Goal: Information Seeking & Learning: Learn about a topic

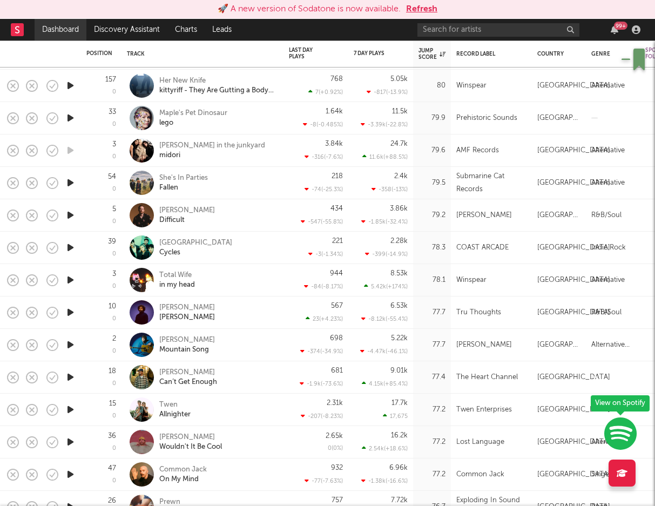
click at [50, 25] on link "Dashboard" at bounding box center [61, 30] width 52 height 22
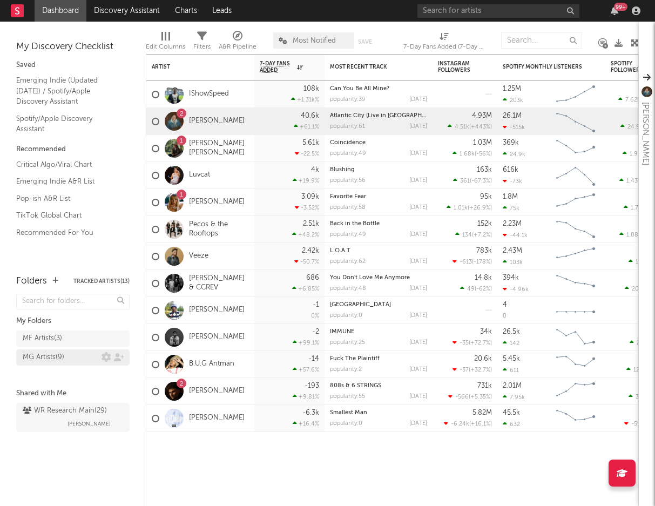
click at [41, 357] on div "MG Artists ( 9 )" at bounding box center [44, 357] width 42 height 13
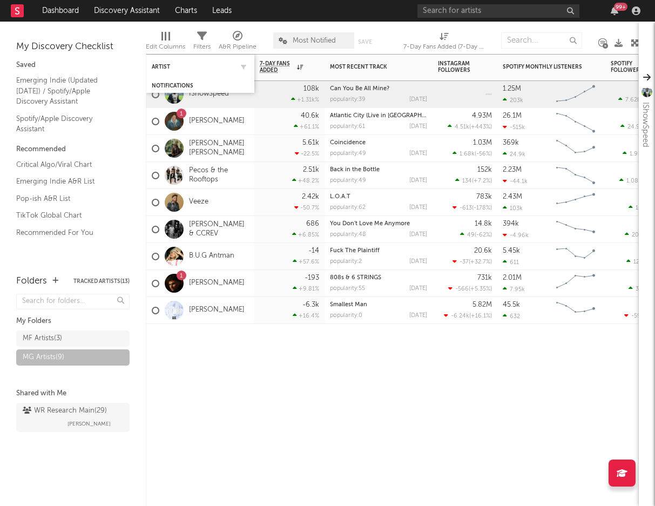
click at [200, 72] on div "Artist" at bounding box center [200, 66] width 97 height 21
click at [173, 70] on div "Artist" at bounding box center [200, 66] width 97 height 21
click at [165, 66] on div "Artist" at bounding box center [192, 67] width 81 height 6
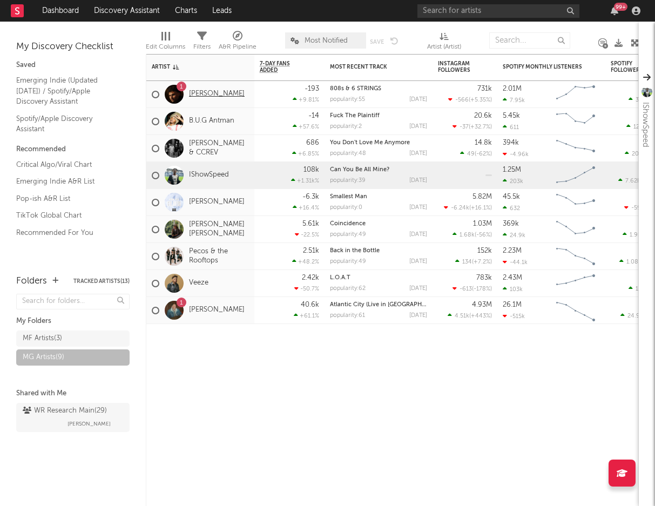
click at [213, 93] on link "[PERSON_NAME]" at bounding box center [217, 94] width 56 height 9
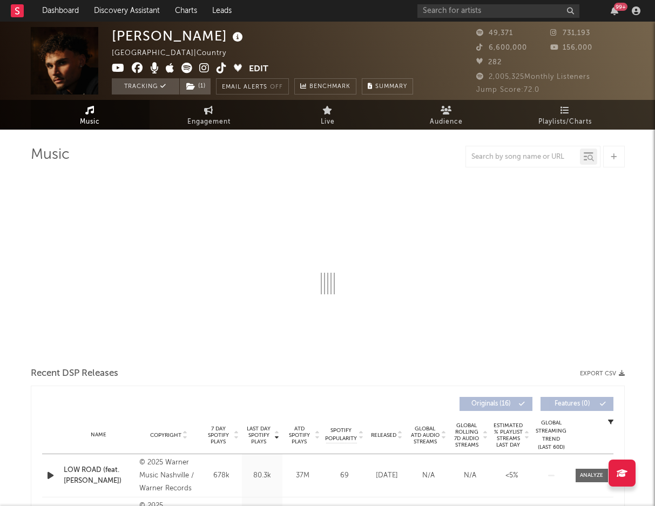
select select "6m"
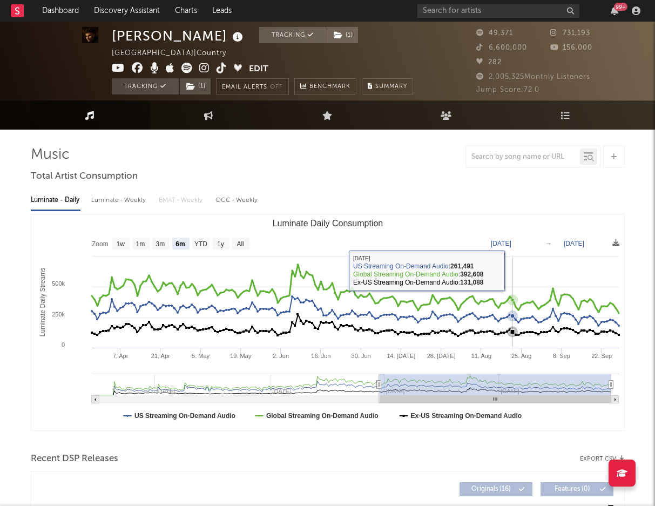
scroll to position [2, 0]
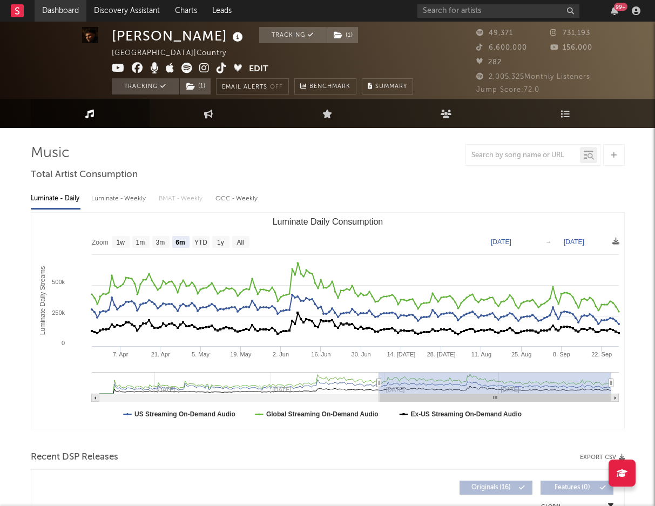
click at [56, 12] on link "Dashboard" at bounding box center [61, 11] width 52 height 22
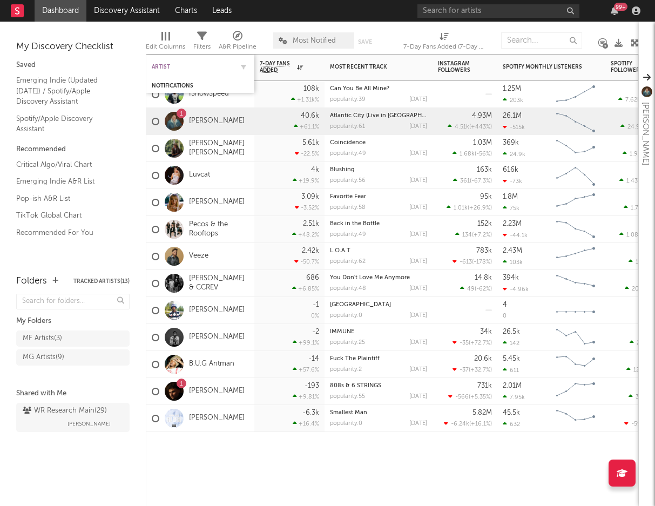
click at [195, 69] on div "Artist" at bounding box center [192, 67] width 81 height 6
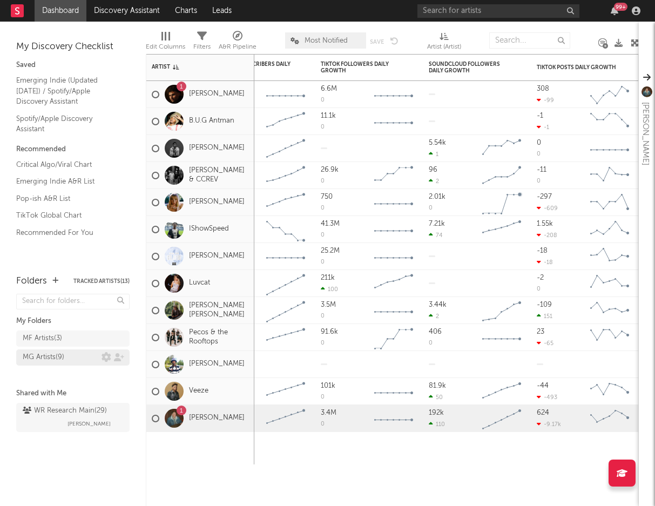
click at [64, 363] on div "MG Artists ( 9 )" at bounding box center [44, 357] width 42 height 13
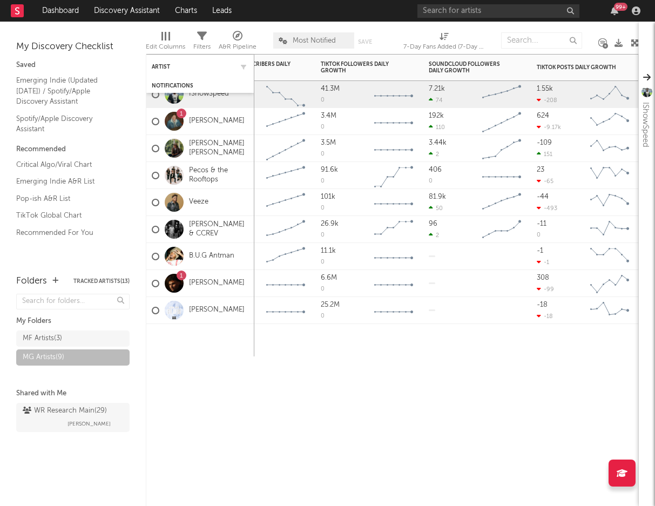
click at [220, 71] on div "Artist" at bounding box center [200, 66] width 97 height 21
click at [170, 68] on div "Artist" at bounding box center [192, 67] width 81 height 6
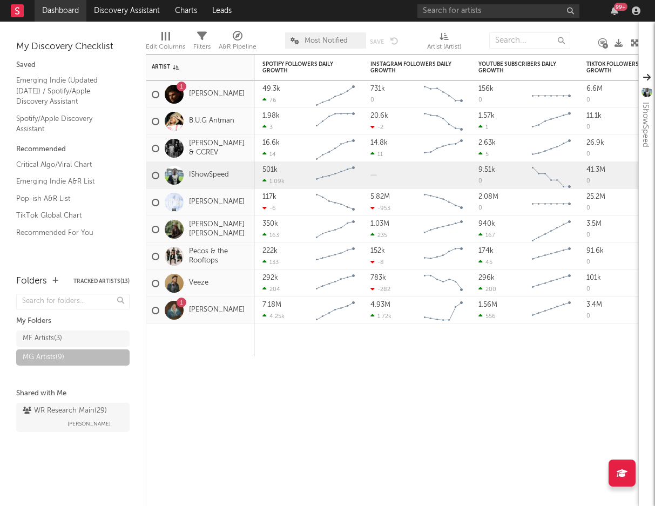
click at [58, 10] on link "Dashboard" at bounding box center [61, 11] width 52 height 22
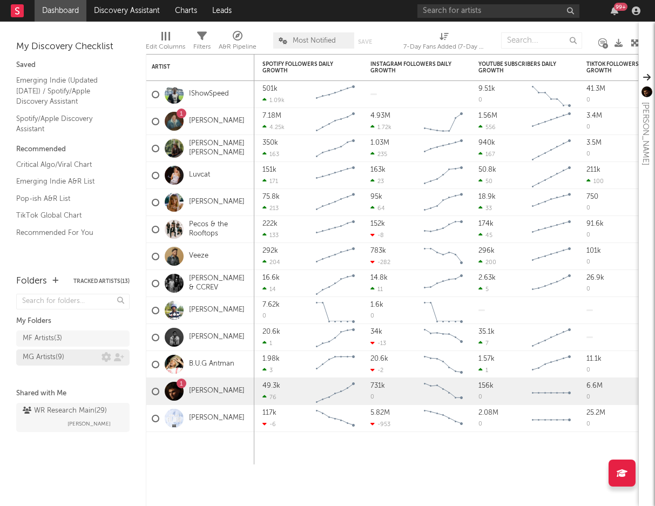
click at [38, 355] on div "MG Artists ( 9 )" at bounding box center [44, 357] width 42 height 13
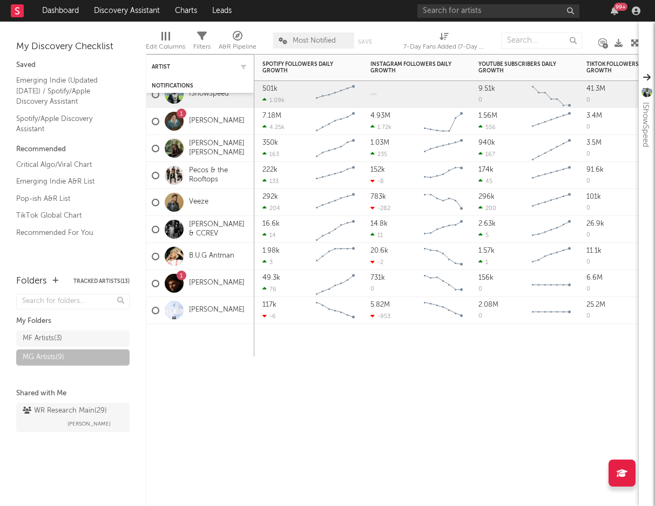
click at [192, 61] on div "Artist" at bounding box center [200, 66] width 97 height 21
click at [152, 64] on div "Artist" at bounding box center [192, 67] width 81 height 6
